Goal: Information Seeking & Learning: Find specific fact

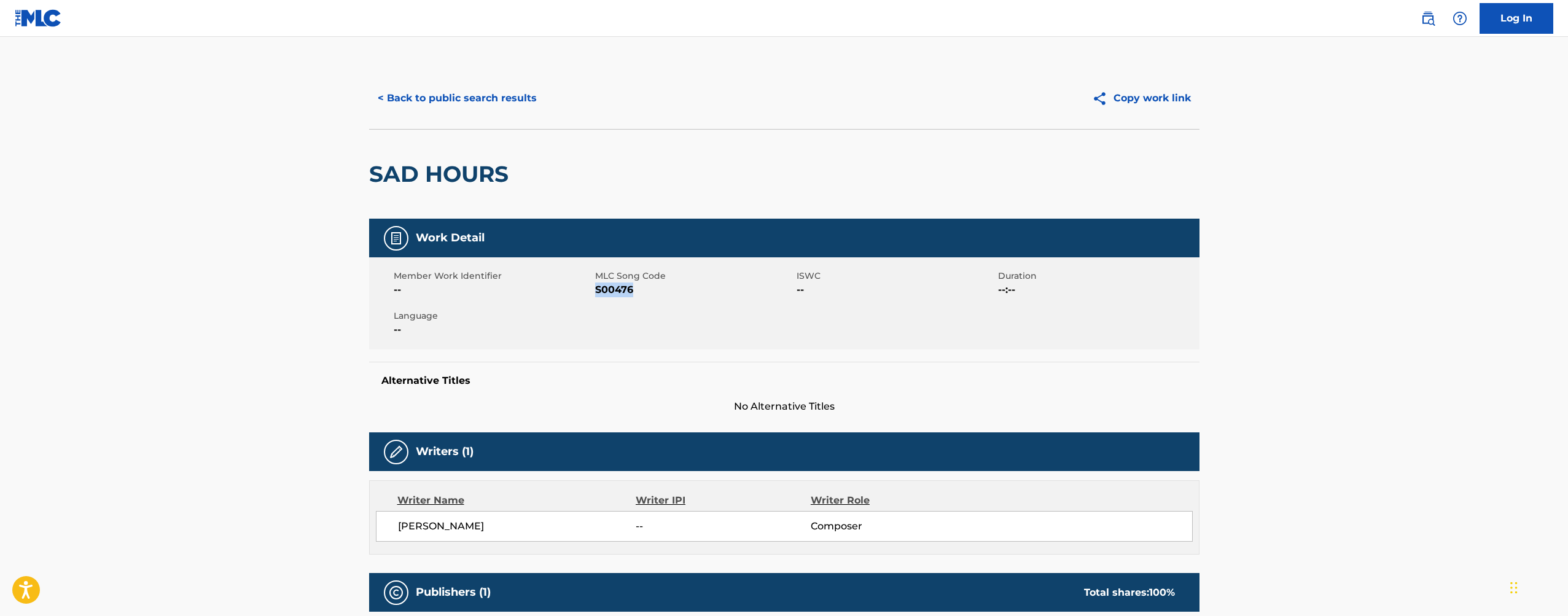
click at [499, 101] on button "< Back to public search results" at bounding box center [457, 98] width 176 height 31
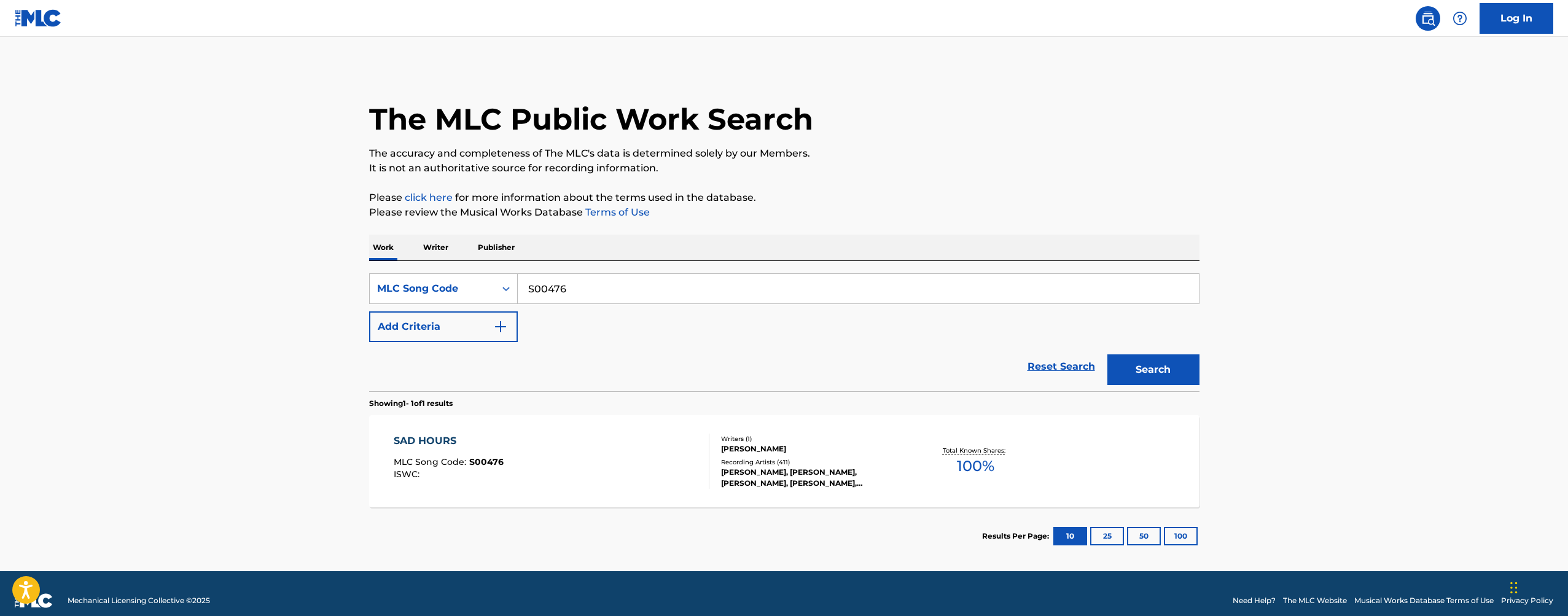
click at [611, 290] on input "S00476" at bounding box center [858, 288] width 681 height 29
paste input "L5754P"
type input "L5754P"
click at [1141, 372] on button "Search" at bounding box center [1153, 369] width 92 height 31
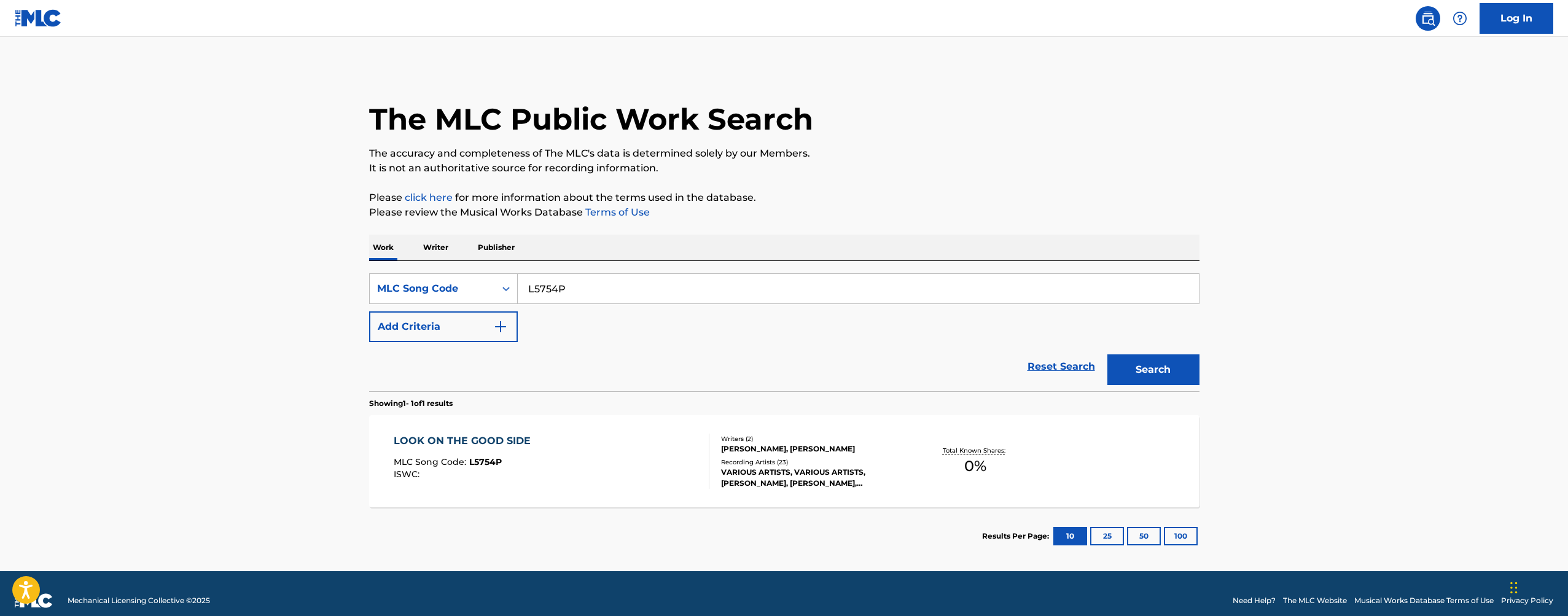
click at [827, 445] on div "[PERSON_NAME], [PERSON_NAME]" at bounding box center [814, 449] width 186 height 11
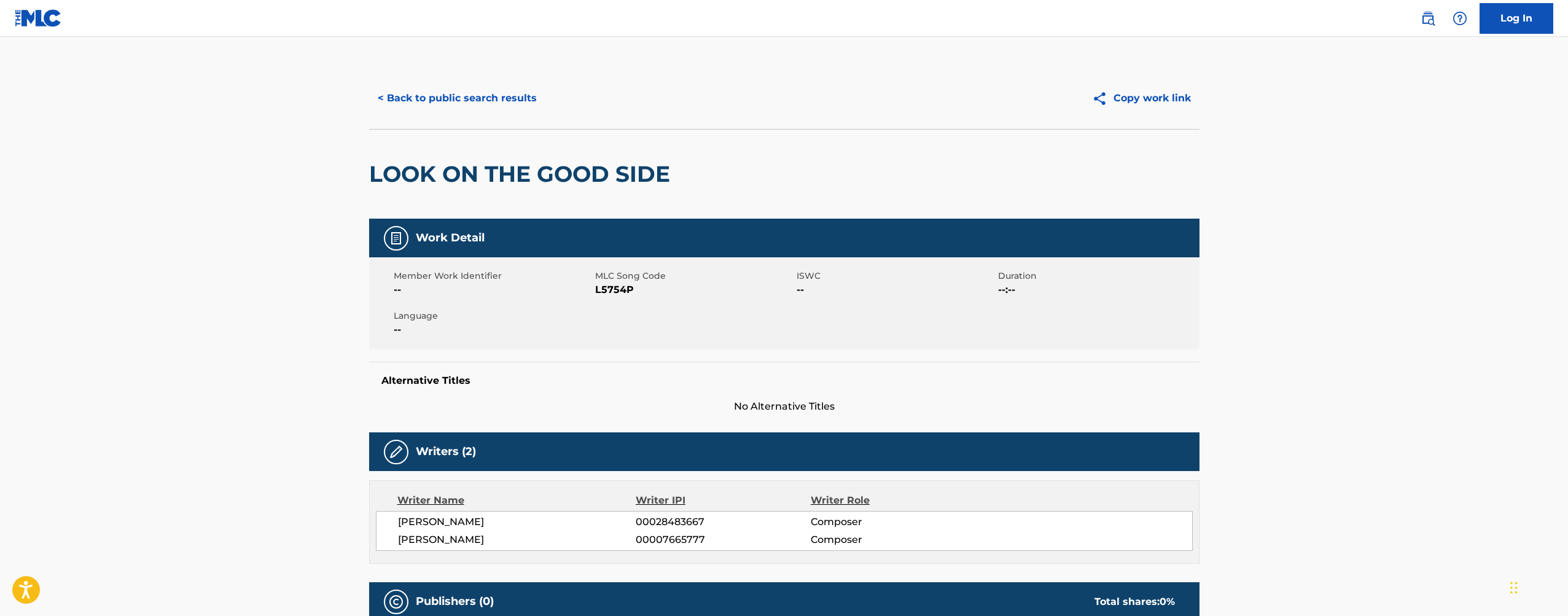
scroll to position [-1, 0]
click at [484, 98] on button "< Back to public search results" at bounding box center [457, 98] width 176 height 31
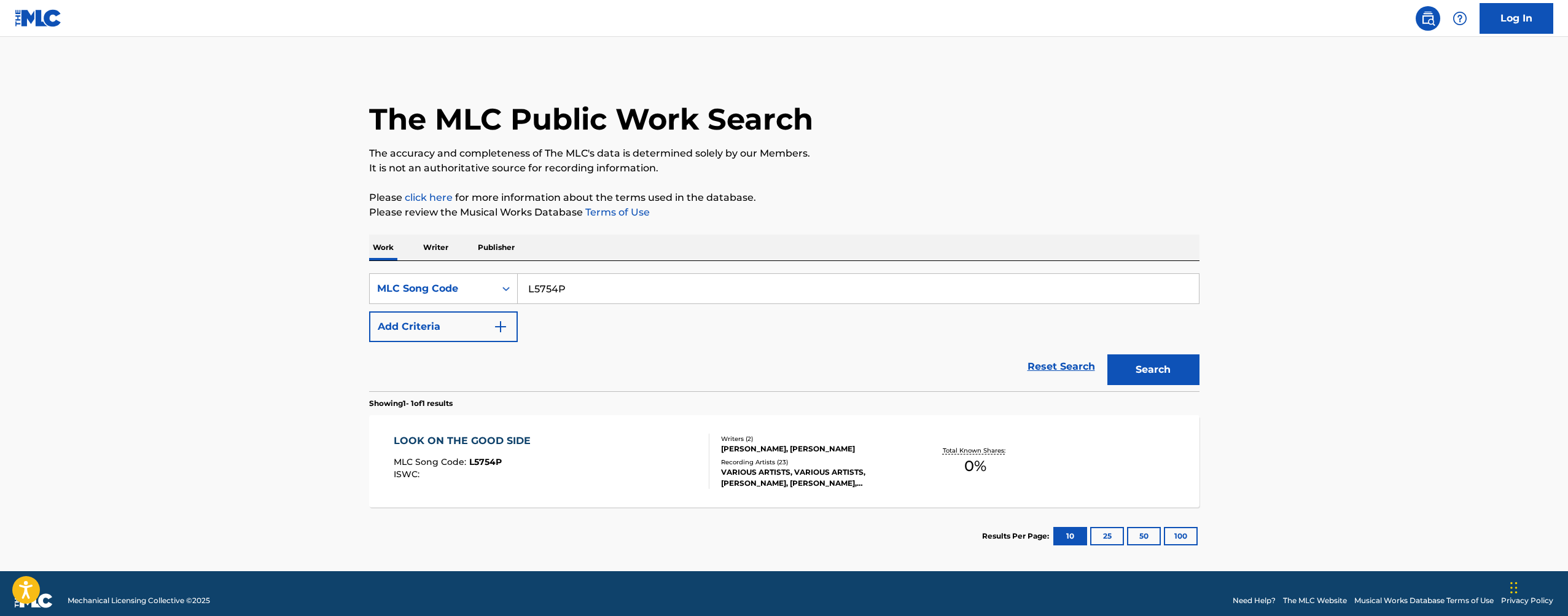
click at [682, 293] on input "L5754P" at bounding box center [858, 288] width 681 height 29
paste input "D71840"
click at [1166, 364] on button "Search" at bounding box center [1153, 369] width 92 height 31
click at [646, 299] on input "D71840" at bounding box center [858, 288] width 681 height 29
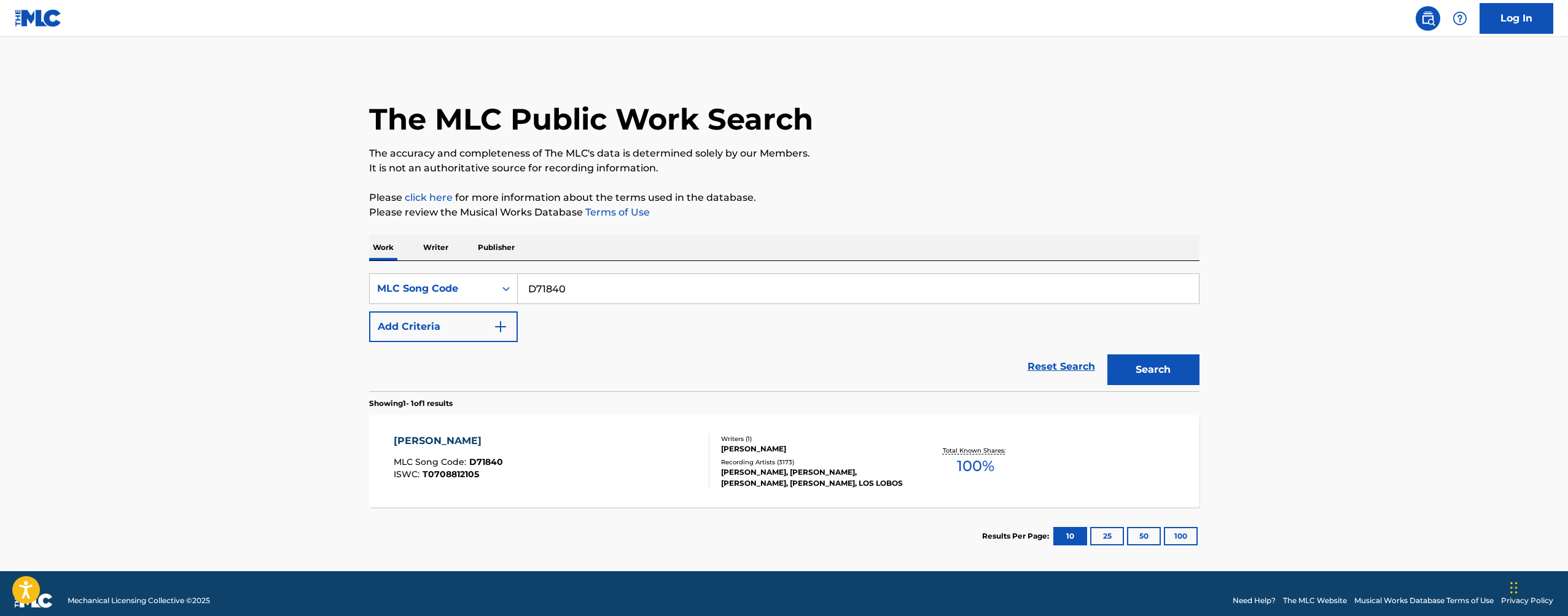
click at [646, 299] on input "D71840" at bounding box center [858, 288] width 681 height 29
paste input "S6528D"
type input "S6528D"
click at [1187, 376] on button "Search" at bounding box center [1153, 369] width 92 height 31
